Goal: Task Accomplishment & Management: Use online tool/utility

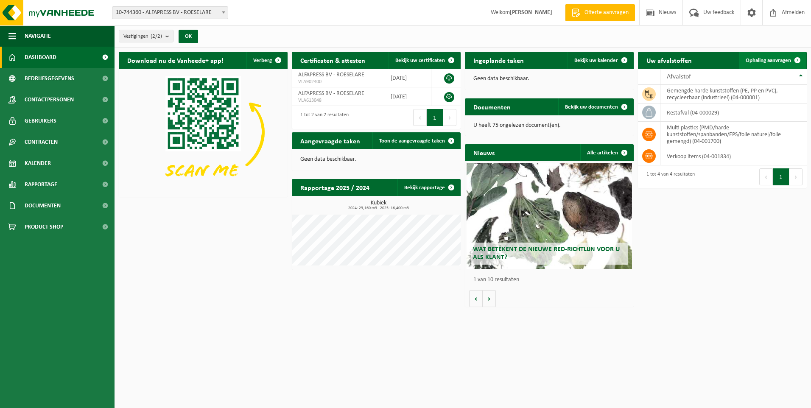
click at [769, 59] on span "Ophaling aanvragen" at bounding box center [768, 61] width 45 height 6
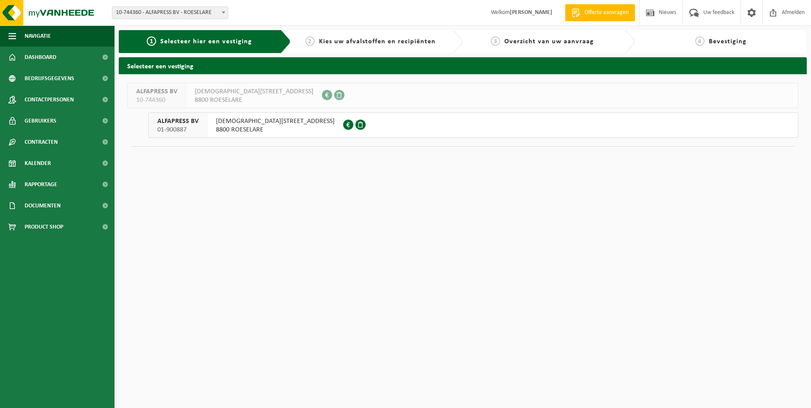
click at [248, 121] on span "ZWAAIKOMSTRAAT 7" at bounding box center [275, 121] width 119 height 8
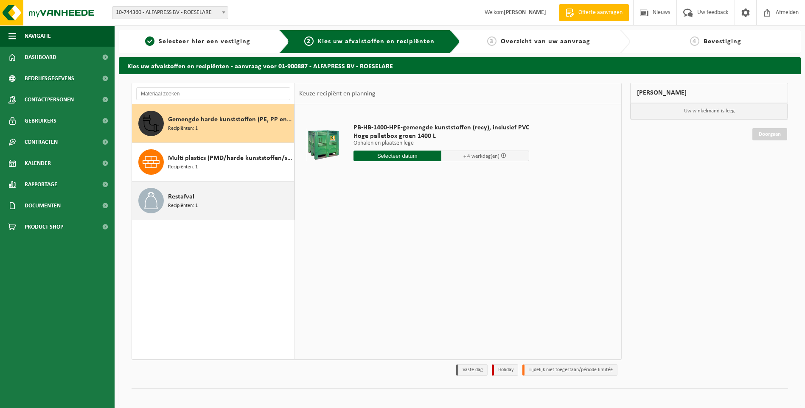
click at [184, 198] on span "Restafval" at bounding box center [181, 197] width 26 height 10
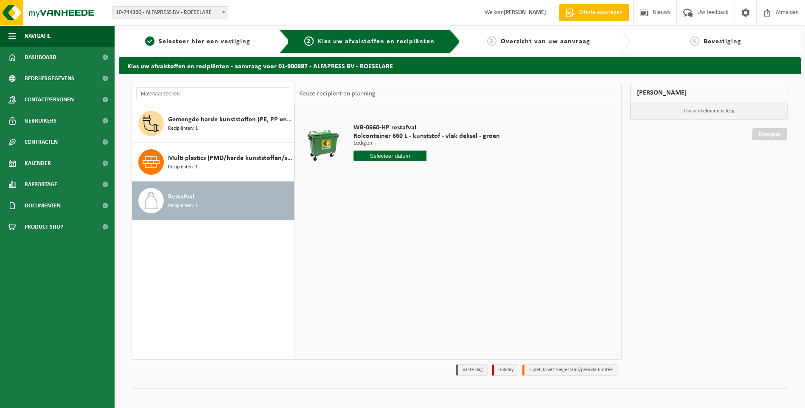
click at [401, 155] on input "text" at bounding box center [389, 156] width 73 height 11
click at [391, 231] on div "13" at bounding box center [390, 231] width 15 height 14
type input "Van [DATE]"
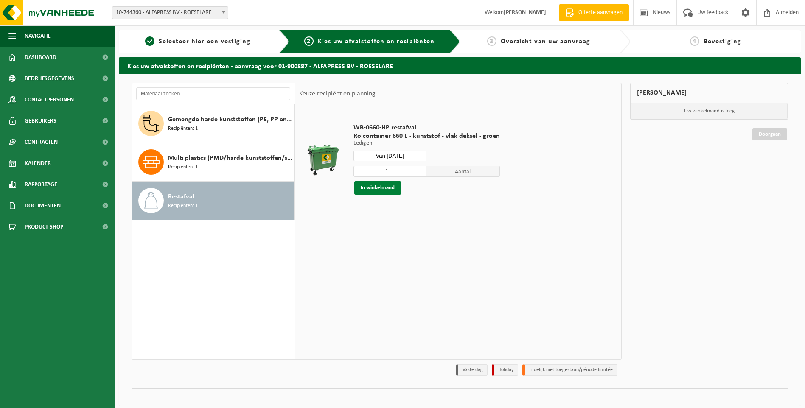
click at [378, 189] on button "In winkelmand" at bounding box center [377, 188] width 47 height 14
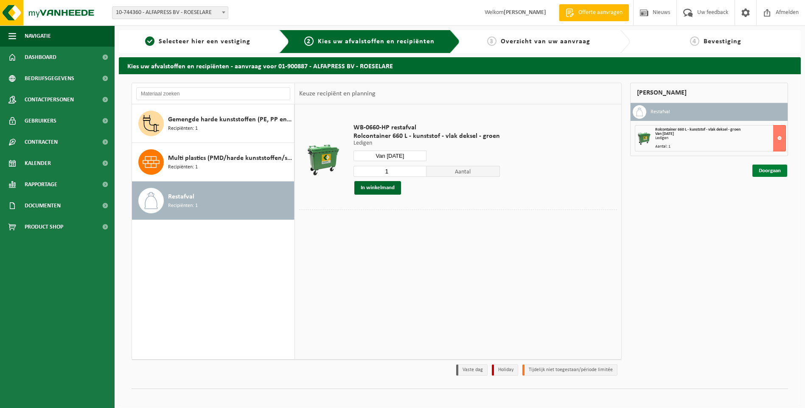
click at [764, 171] on link "Doorgaan" at bounding box center [769, 171] width 35 height 12
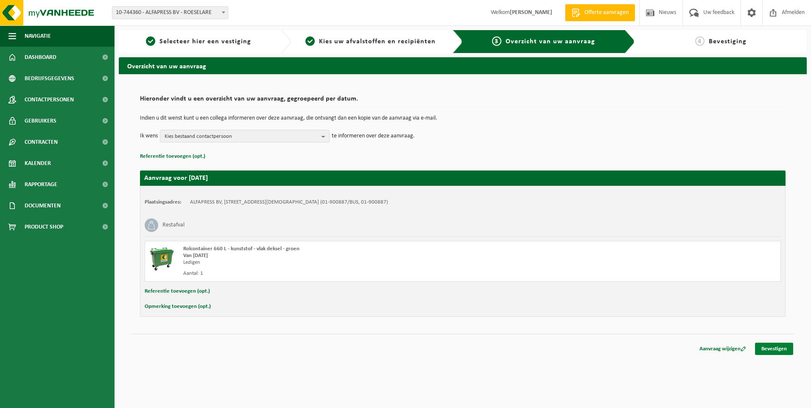
click at [771, 348] on link "Bevestigen" at bounding box center [774, 349] width 38 height 12
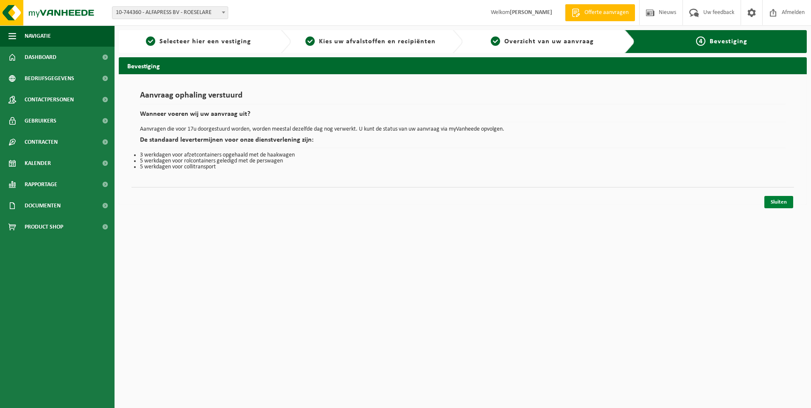
click at [783, 202] on link "Sluiten" at bounding box center [778, 202] width 29 height 12
